Goal: Task Accomplishment & Management: Use online tool/utility

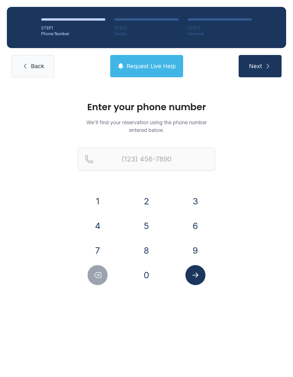
click at [198, 254] on button "9" at bounding box center [195, 250] width 20 height 20
click at [102, 228] on button "4" at bounding box center [98, 226] width 20 height 20
click at [99, 203] on button "1" at bounding box center [98, 201] width 20 height 20
click at [146, 231] on button "5" at bounding box center [146, 226] width 20 height 20
click at [148, 255] on button "8" at bounding box center [146, 250] width 20 height 20
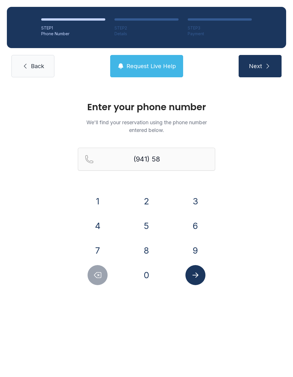
click at [155, 274] on button "0" at bounding box center [146, 275] width 20 height 20
click at [151, 255] on button "8" at bounding box center [146, 250] width 20 height 20
click at [192, 232] on button "6" at bounding box center [195, 226] width 20 height 20
click at [149, 231] on button "5" at bounding box center [146, 226] width 20 height 20
click at [95, 205] on button "1" at bounding box center [98, 201] width 20 height 20
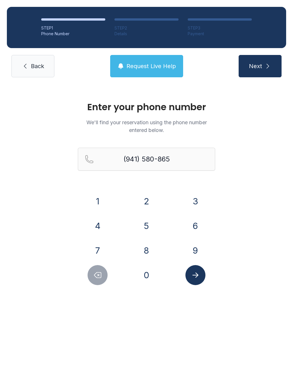
type input "[PHONE_NUMBER]"
click at [195, 271] on icon "Submit lookup form" at bounding box center [195, 275] width 9 height 9
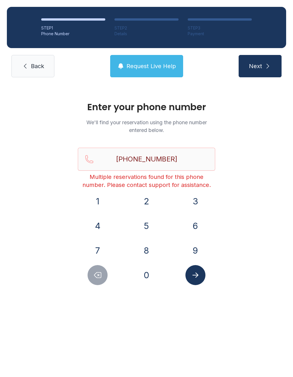
click at [198, 276] on icon "Submit lookup form" at bounding box center [195, 275] width 9 height 9
click at [198, 273] on icon "Submit lookup form" at bounding box center [195, 275] width 9 height 9
click at [32, 68] on span "Back" at bounding box center [37, 66] width 13 height 8
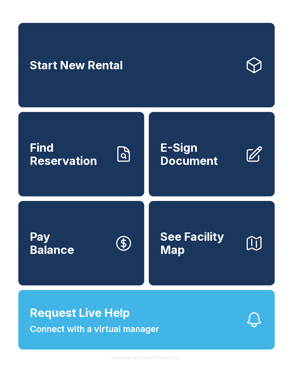
click at [68, 174] on link "Find Reservation" at bounding box center [81, 154] width 126 height 84
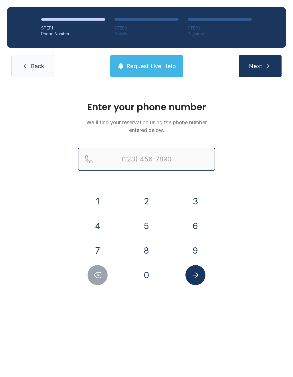
click at [138, 158] on input "Reservation phone number" at bounding box center [146, 159] width 137 height 23
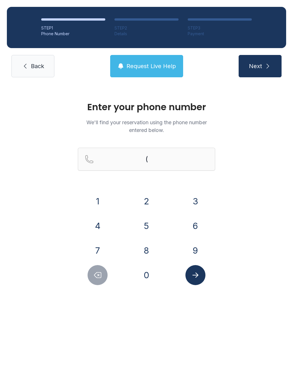
click at [199, 257] on button "9" at bounding box center [195, 250] width 20 height 20
click at [104, 231] on button "4" at bounding box center [98, 226] width 20 height 20
click at [100, 199] on button "1" at bounding box center [98, 201] width 20 height 20
click at [155, 225] on button "5" at bounding box center [146, 226] width 20 height 20
click at [146, 253] on button "8" at bounding box center [146, 250] width 20 height 20
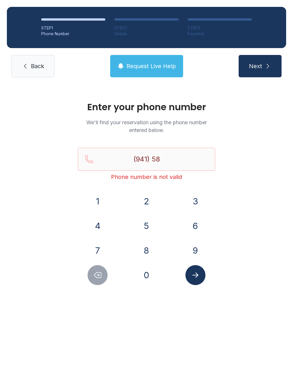
click at [144, 288] on div "Enter your phone number We'll find your reservation using the phone number ente…" at bounding box center [146, 196] width 293 height 224
click at [151, 268] on button "0" at bounding box center [146, 275] width 20 height 20
click at [148, 254] on button "8" at bounding box center [146, 250] width 20 height 20
click at [202, 223] on button "6" at bounding box center [195, 226] width 20 height 20
click at [148, 233] on button "5" at bounding box center [146, 226] width 20 height 20
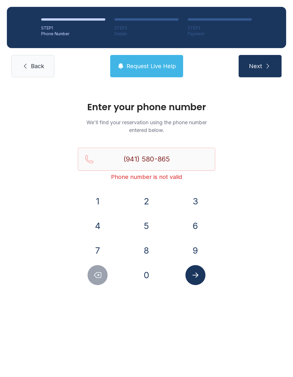
click at [99, 200] on button "1" at bounding box center [98, 201] width 20 height 20
type input "[PHONE_NUMBER]"
click at [197, 276] on icon "Submit lookup form" at bounding box center [195, 274] width 6 height 5
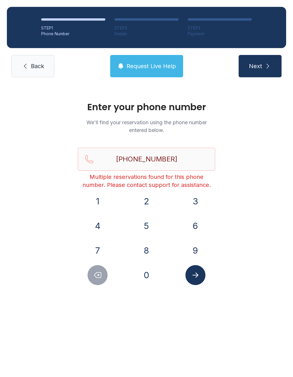
click at [41, 70] on link "Back" at bounding box center [32, 66] width 43 height 22
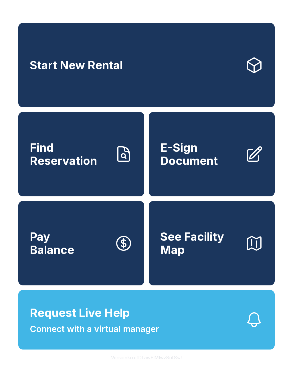
click at [190, 167] on span "E-Sign Document" at bounding box center [200, 154] width 80 height 26
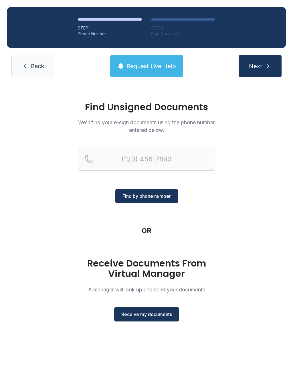
click at [148, 325] on div "Find Unsigned Documents We'll find your e-sign documents using the phone number…" at bounding box center [146, 214] width 293 height 260
click at [155, 319] on button "Receive my documents" at bounding box center [146, 314] width 65 height 14
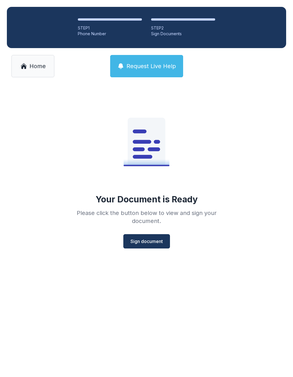
click at [153, 240] on span "Sign document" at bounding box center [146, 241] width 32 height 7
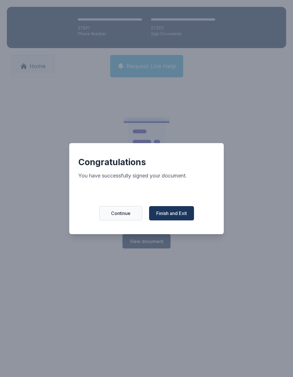
click at [178, 217] on span "Finish and Exit" at bounding box center [171, 213] width 31 height 7
